Goal: Transaction & Acquisition: Purchase product/service

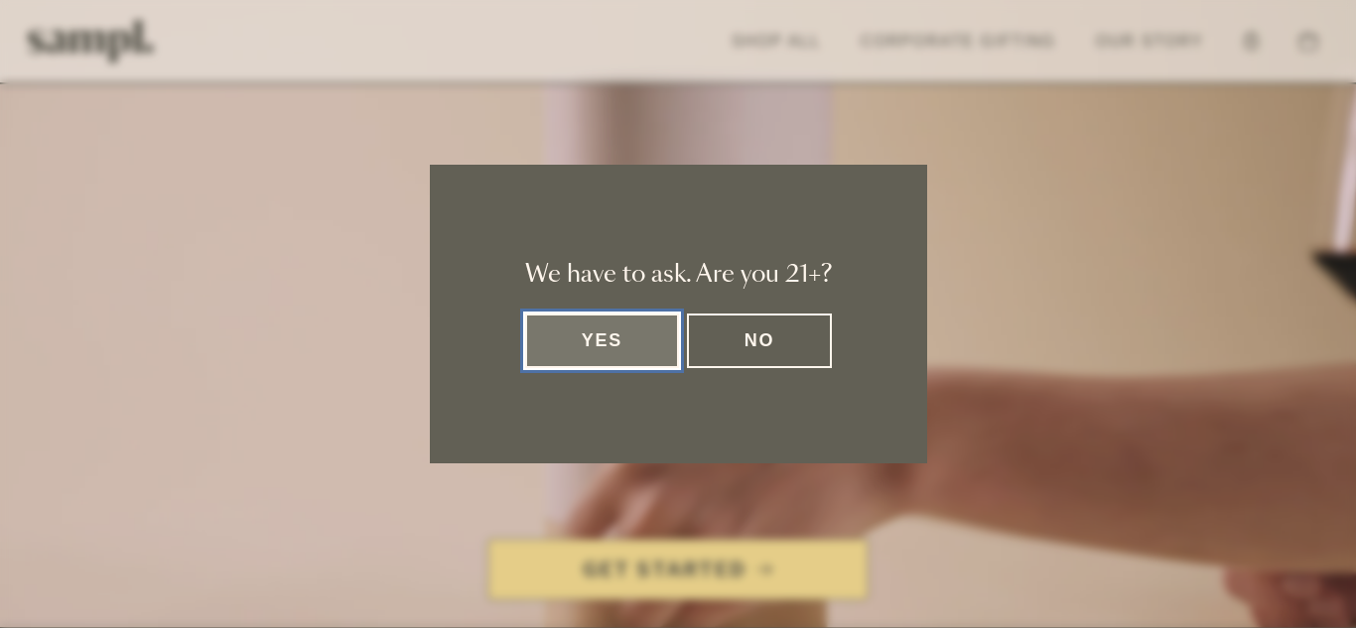
click at [610, 362] on button "Yes" at bounding box center [602, 341] width 155 height 55
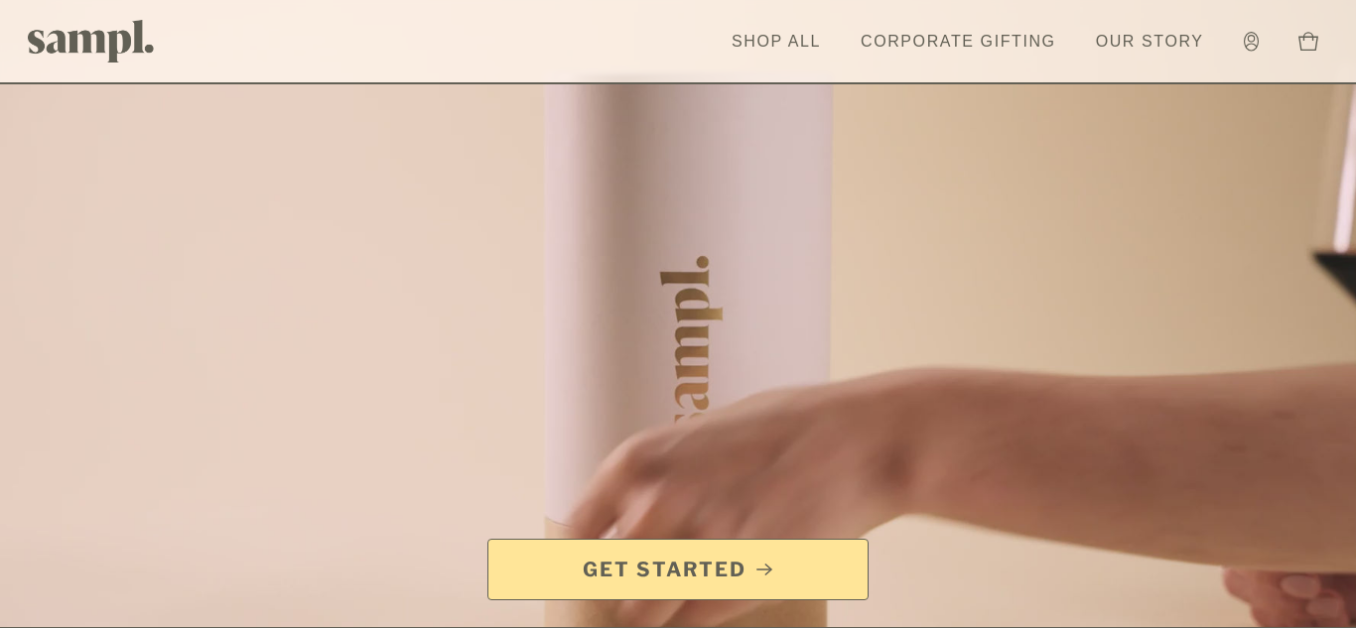
click at [642, 576] on span "Get Started" at bounding box center [665, 570] width 164 height 28
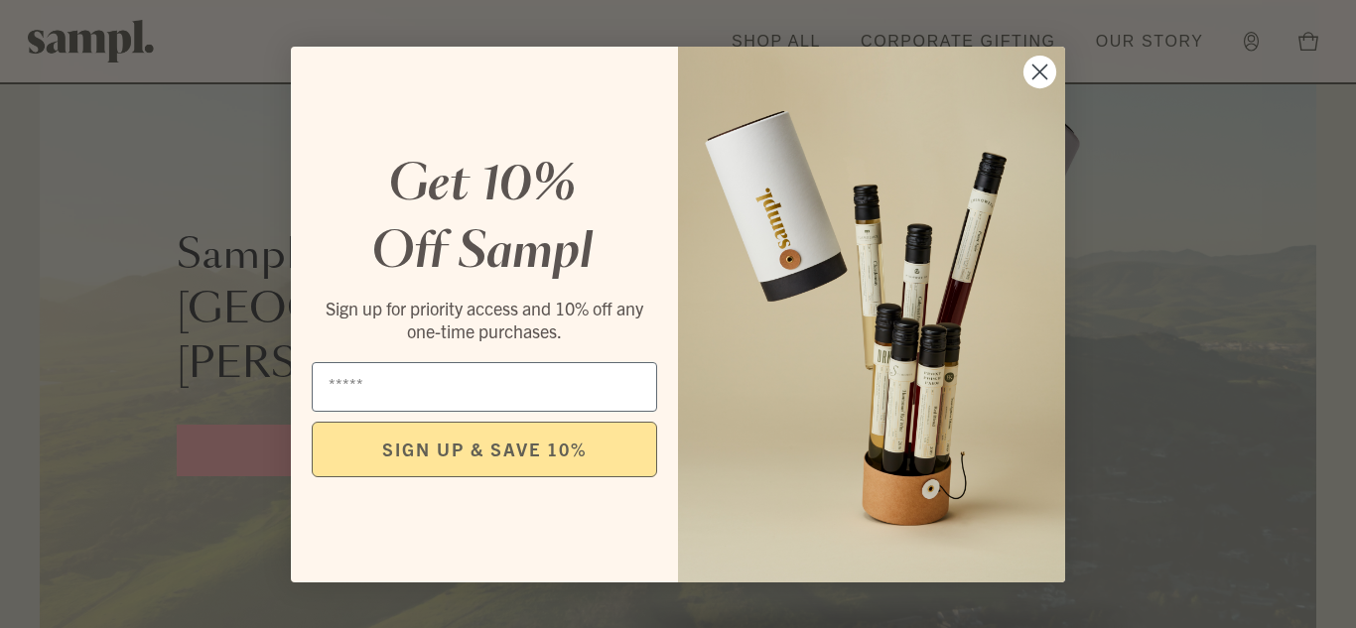
click at [1040, 66] on circle "Close dialog" at bounding box center [1039, 71] width 33 height 33
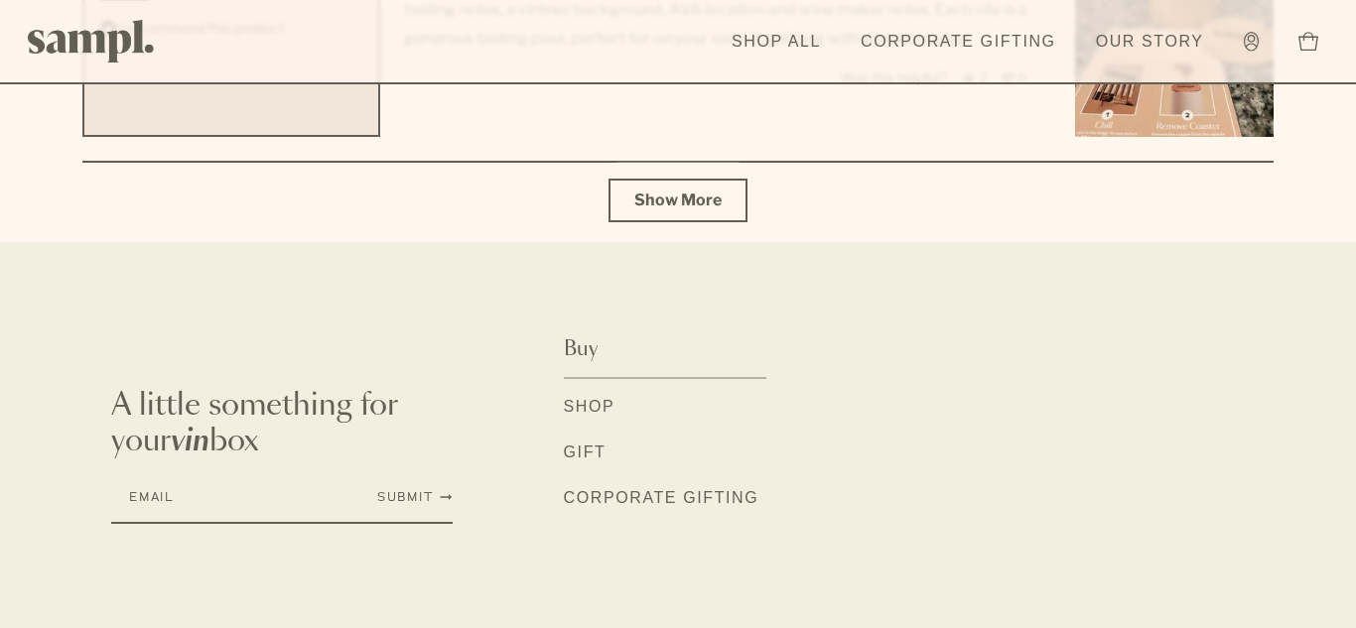
scroll to position [7473, 0]
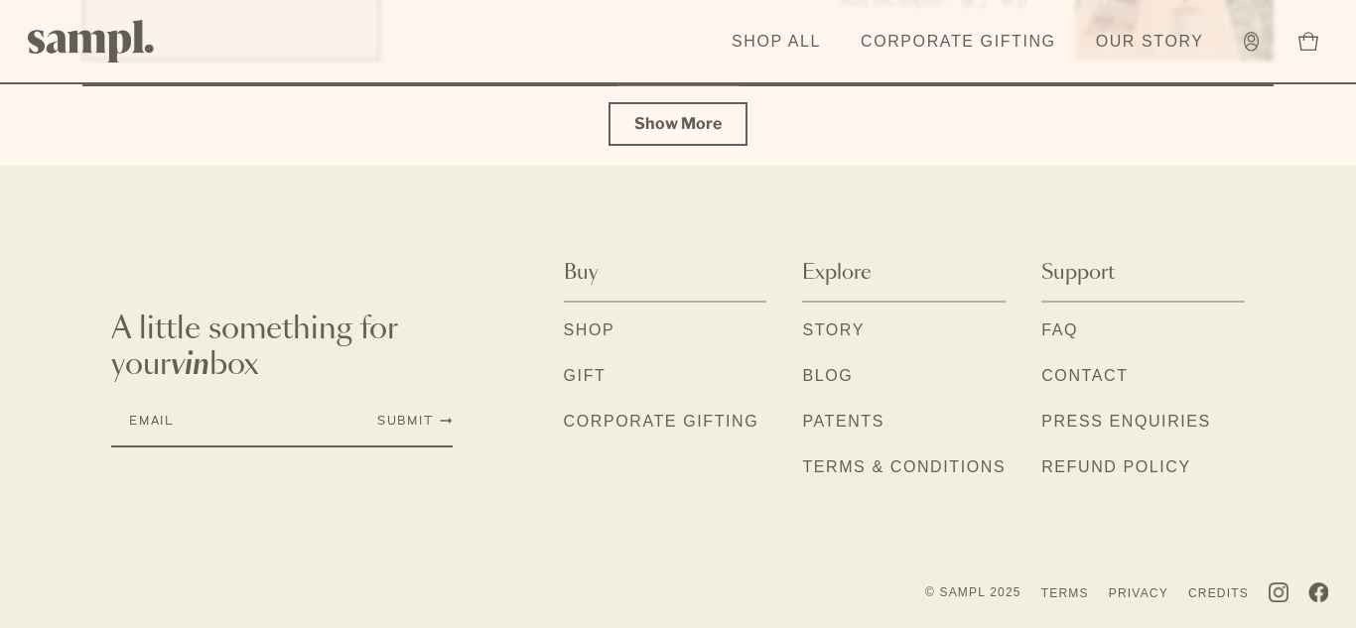
click at [839, 374] on link "Blog" at bounding box center [827, 377] width 51 height 26
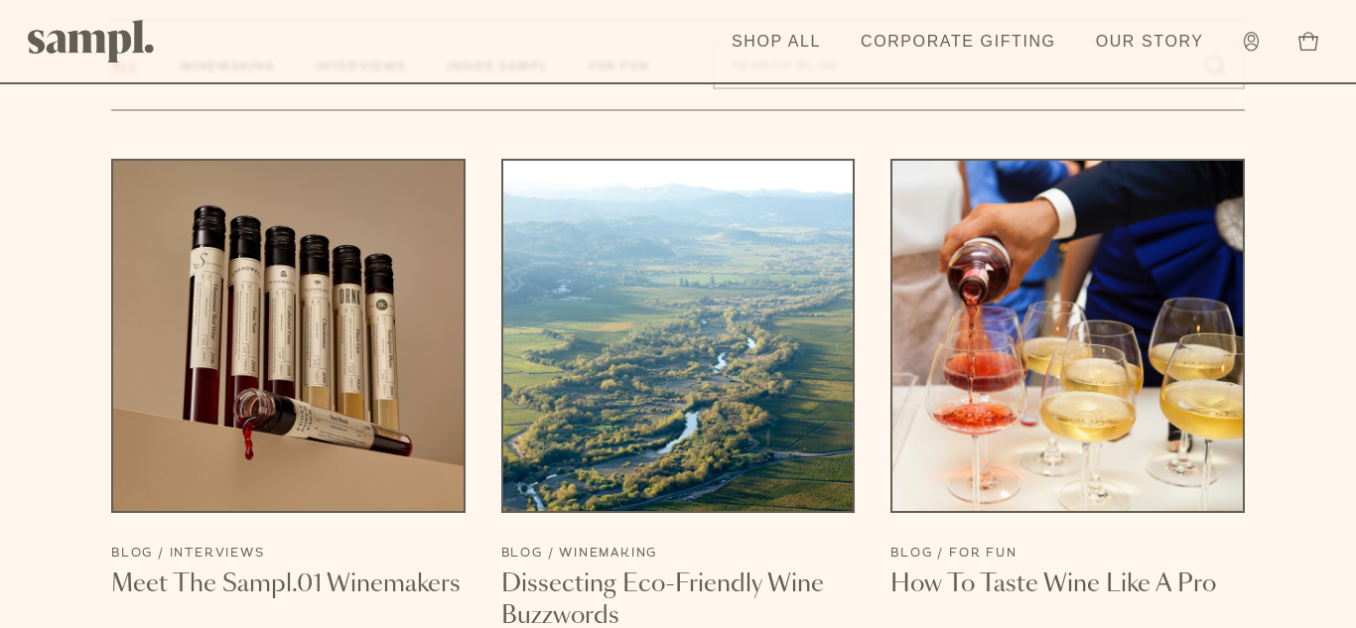
scroll to position [1472, 0]
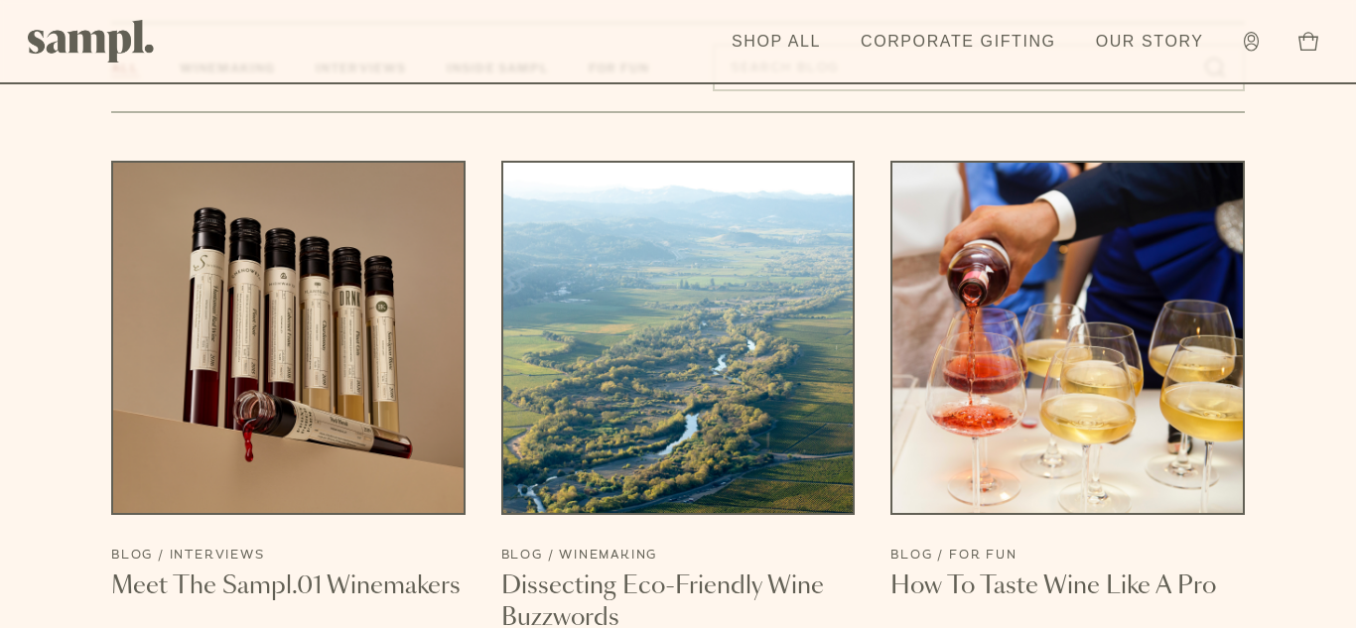
click at [323, 571] on h3 "Meet The Sampl.01 Winemakers" at bounding box center [288, 587] width 354 height 32
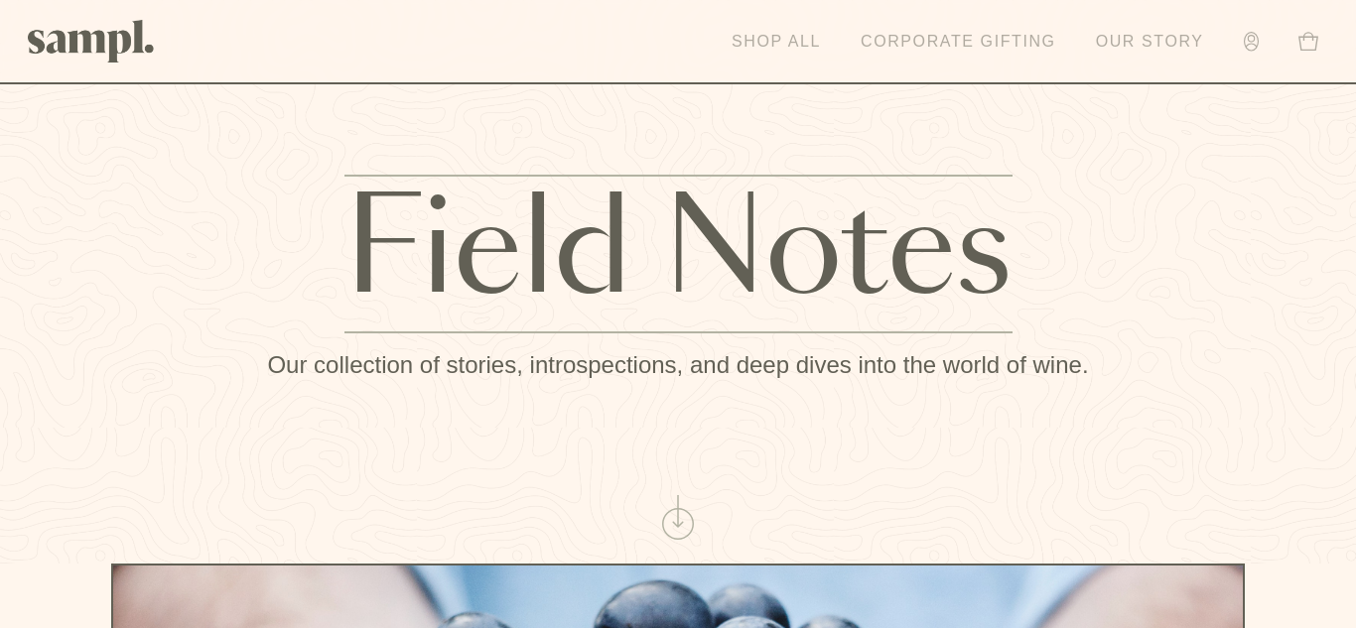
click at [748, 34] on link "Shop All" at bounding box center [775, 42] width 109 height 44
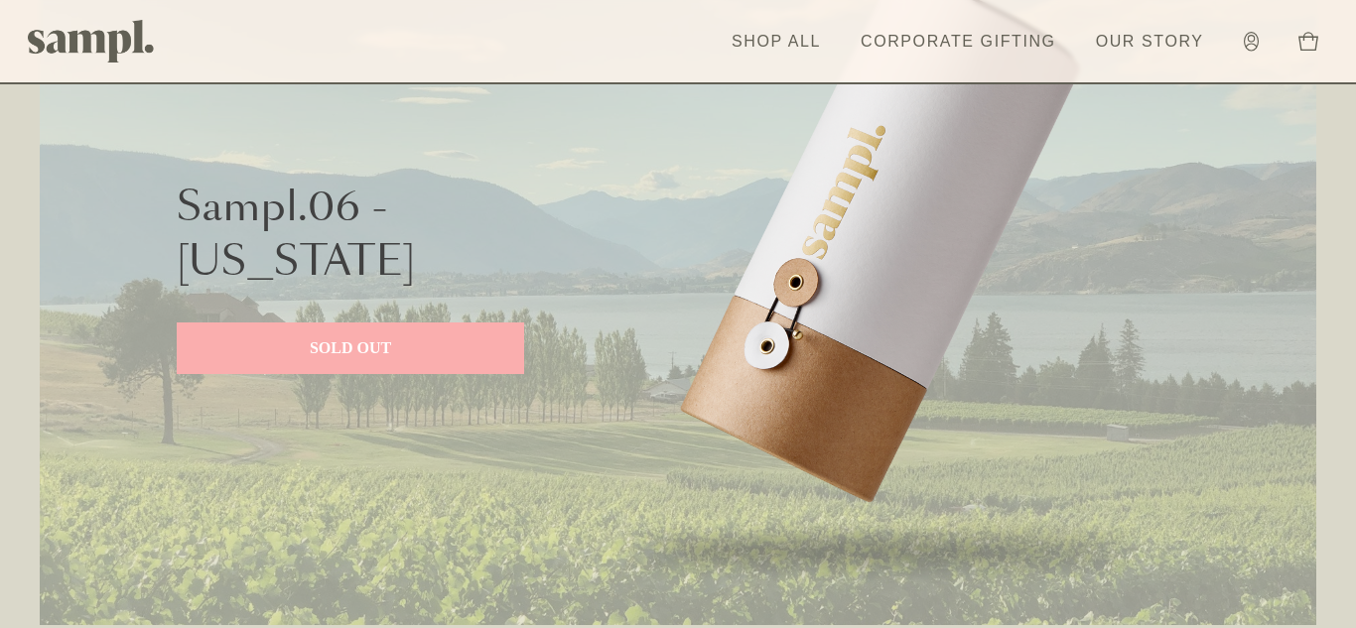
scroll to position [1129, 0]
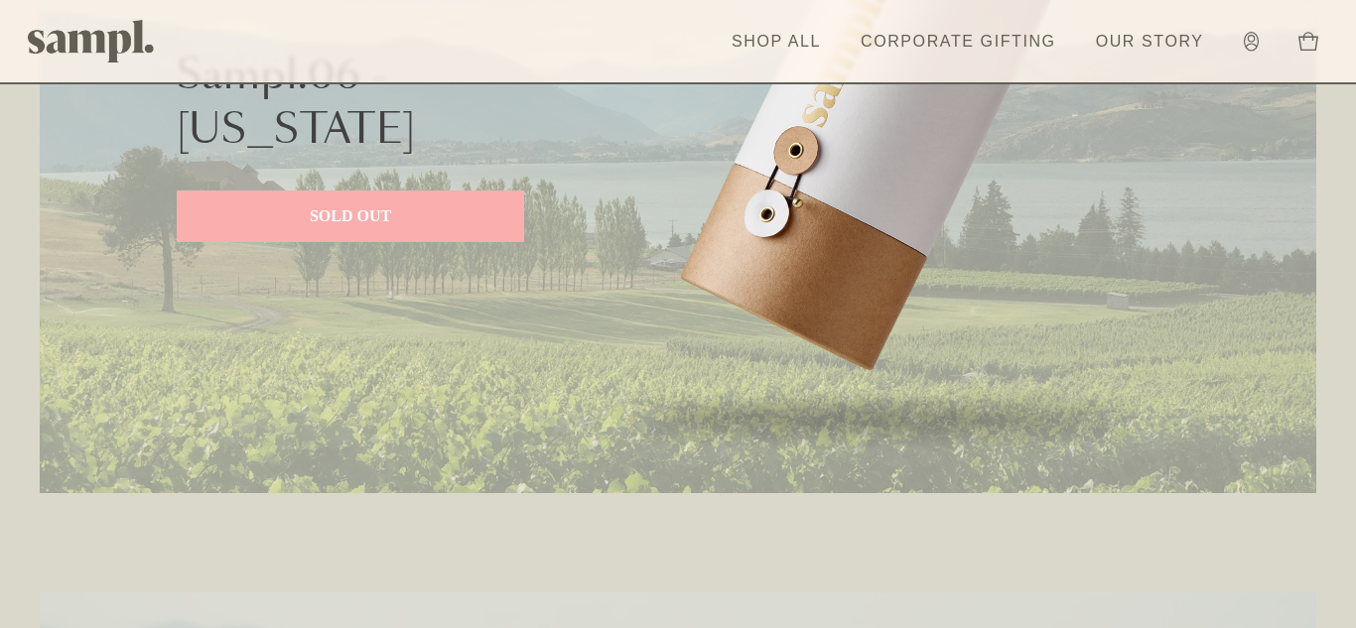
click at [440, 220] on p "SOLD OUT" at bounding box center [350, 216] width 308 height 24
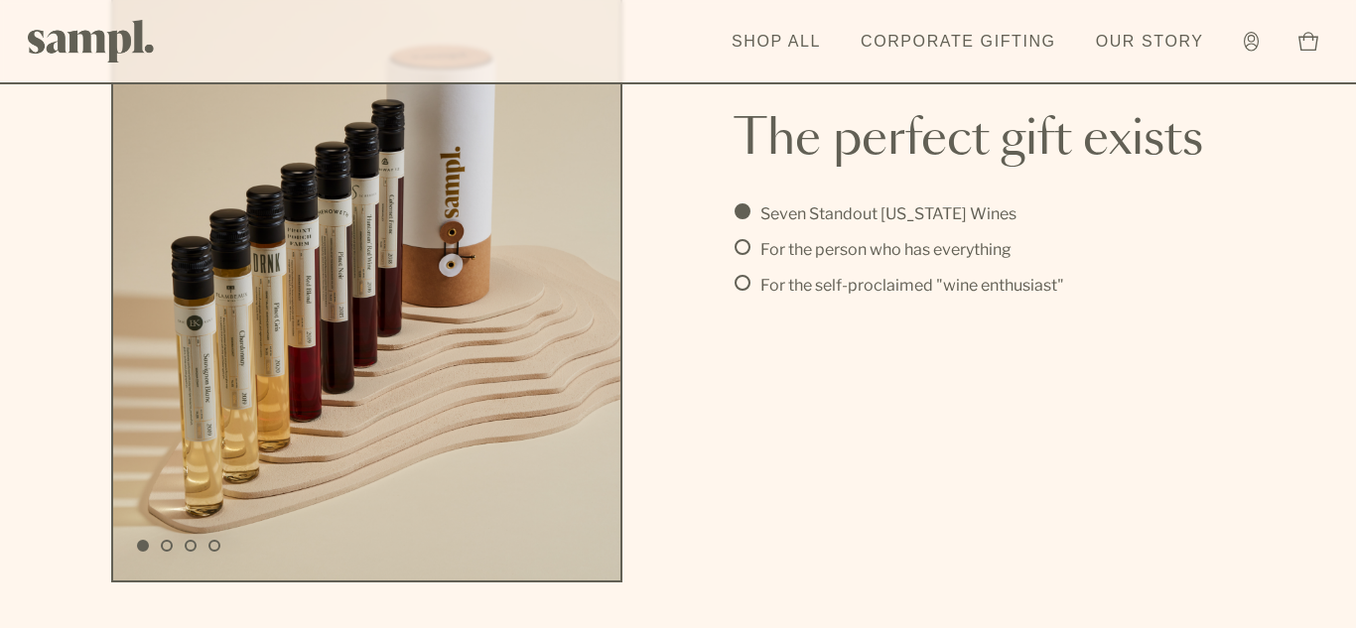
scroll to position [4665, 0]
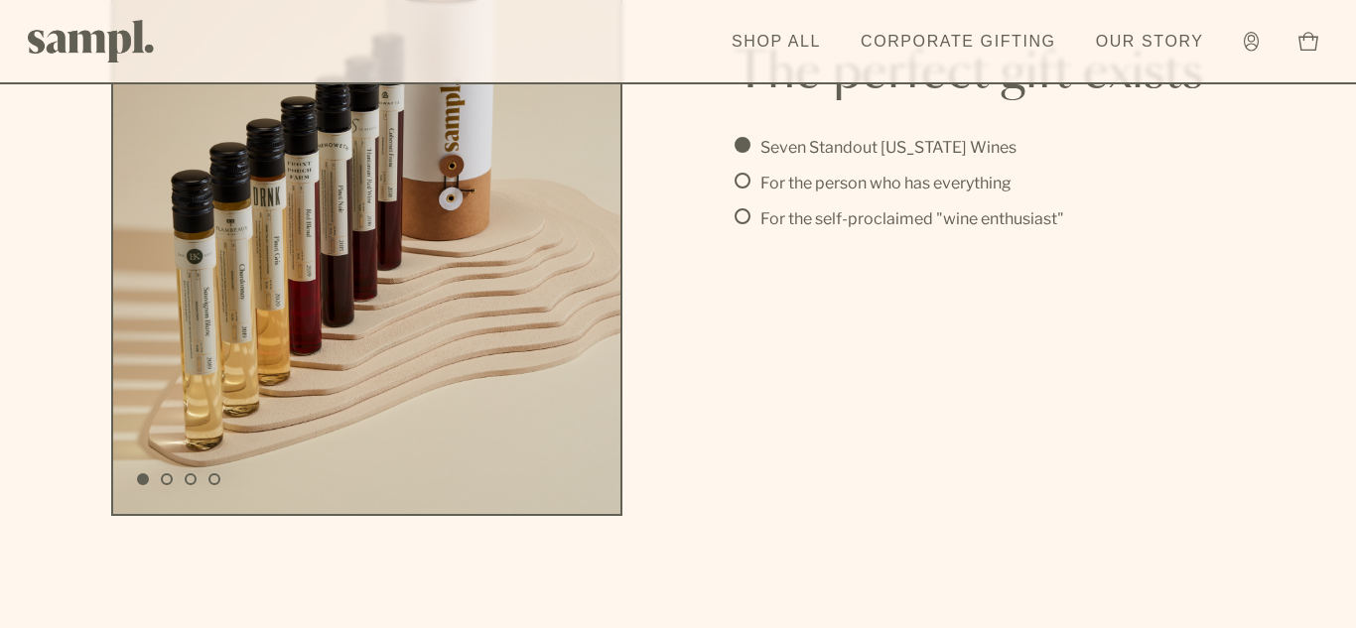
click at [893, 312] on div "Seven Standout Washington Wines For the person who has everything For the self-…" at bounding box center [988, 224] width 511 height 179
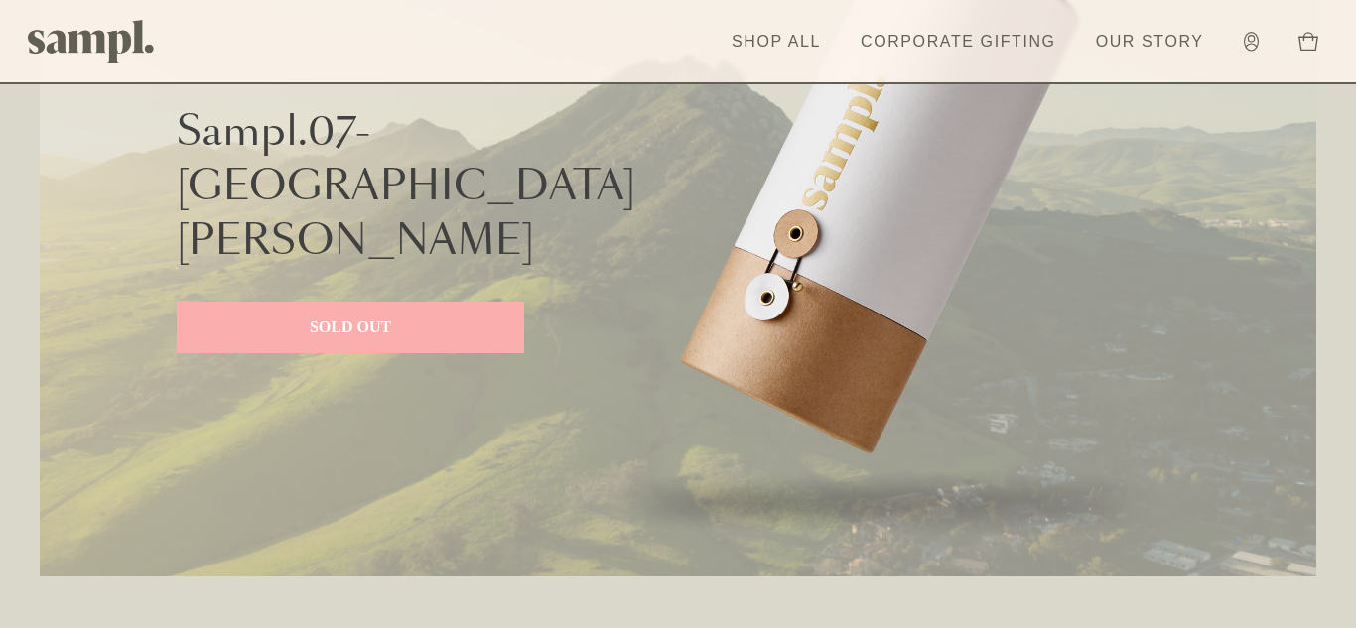
scroll to position [4951, 0]
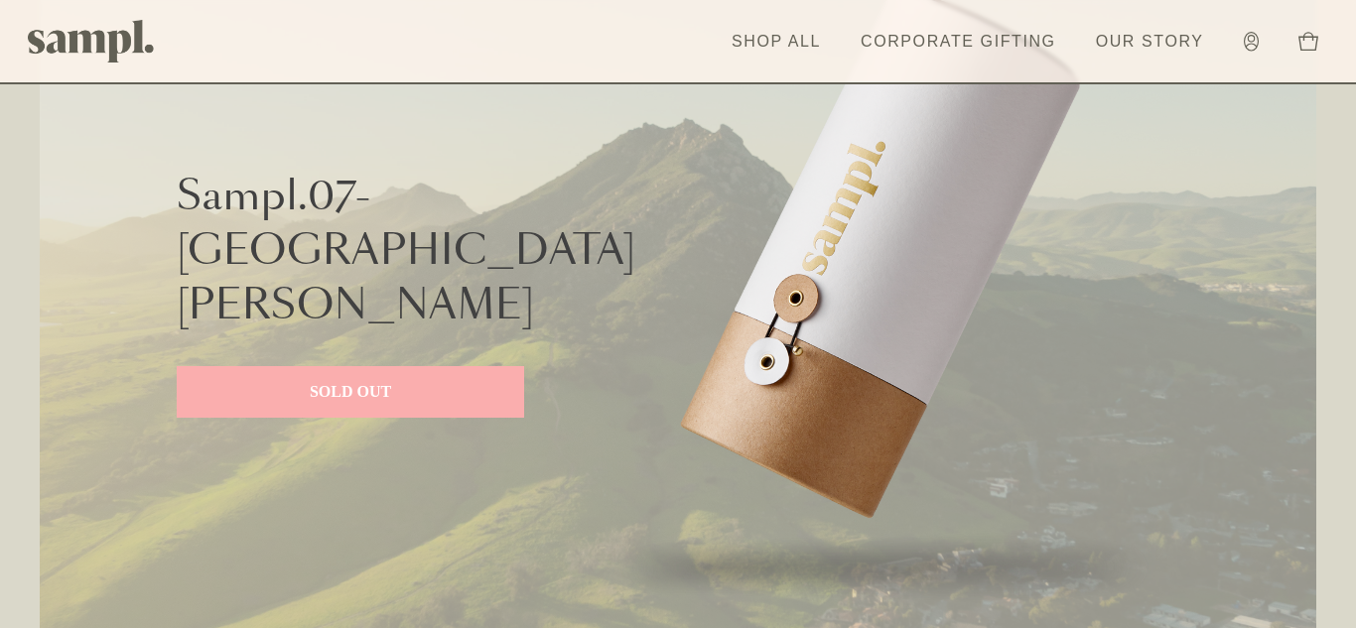
click at [458, 380] on p "SOLD OUT" at bounding box center [350, 392] width 308 height 24
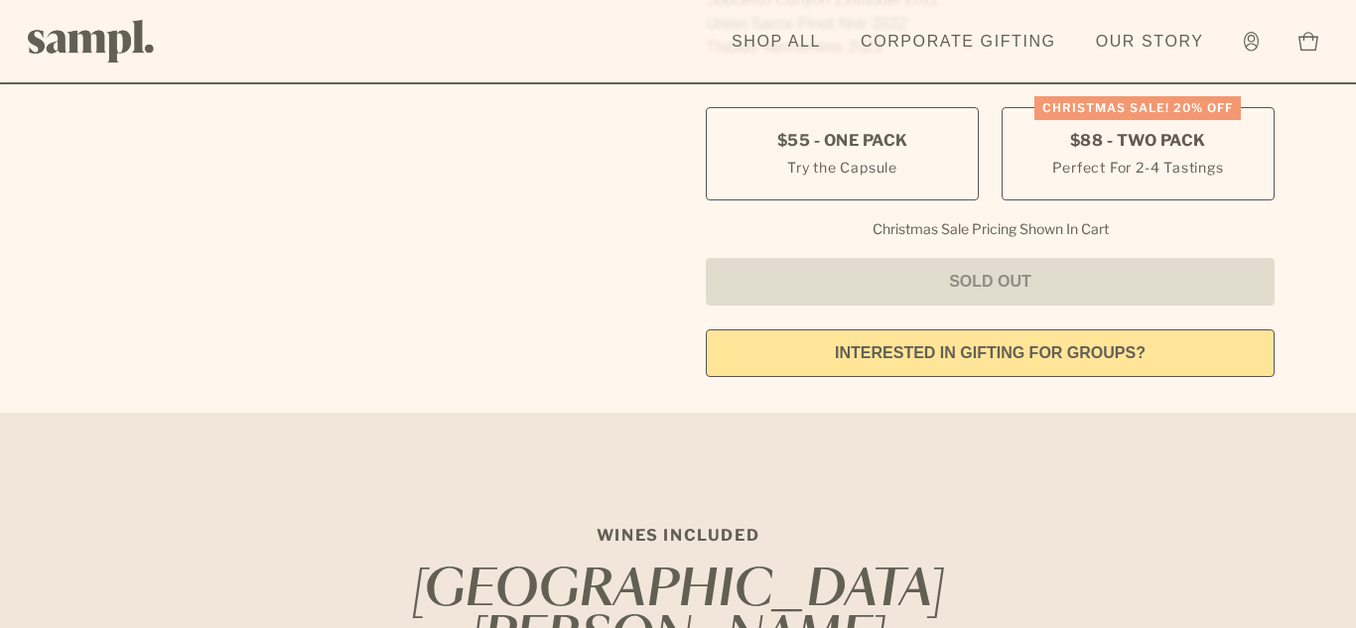
scroll to position [929, 0]
